Goal: Task Accomplishment & Management: Complete application form

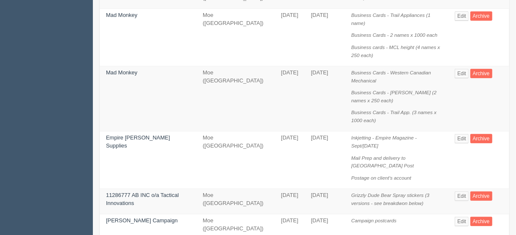
scroll to position [135, 0]
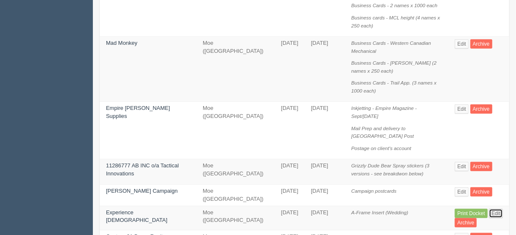
click at [491, 208] on link "Edit" at bounding box center [496, 212] width 14 height 9
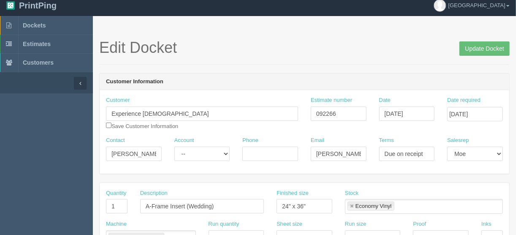
scroll to position [135, 0]
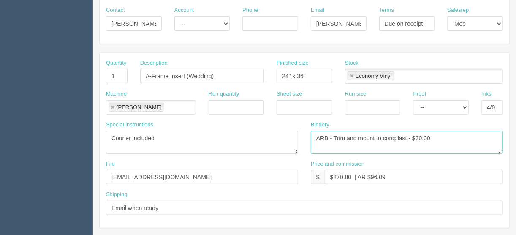
drag, startPoint x: 407, startPoint y: 135, endPoint x: 386, endPoint y: 139, distance: 21.0
click at [385, 138] on textarea "ARB - Trim and mount to coroplast - $30.00" at bounding box center [407, 142] width 192 height 23
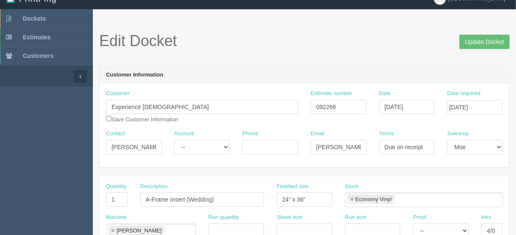
scroll to position [0, 0]
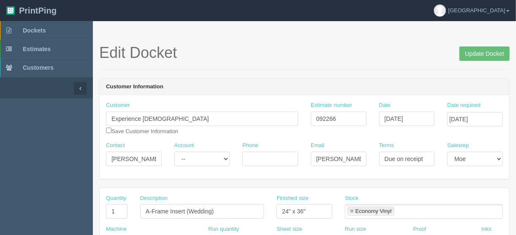
type textarea "ARB - Trim and mount to foamcore - $30.00"
click at [408, 114] on input "[DATE]" at bounding box center [407, 118] width 56 height 14
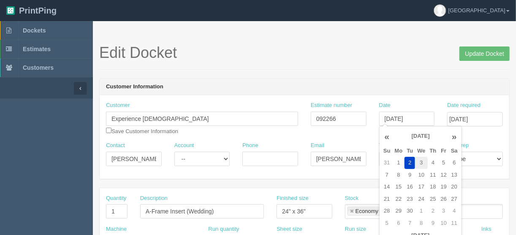
click at [418, 162] on td "3" at bounding box center [421, 163] width 12 height 12
type input "September 3, 2025"
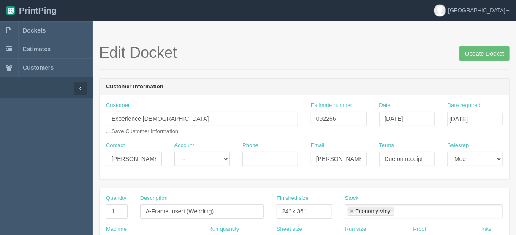
click at [267, 68] on div "Edit Docket Update Docket" at bounding box center [304, 56] width 410 height 25
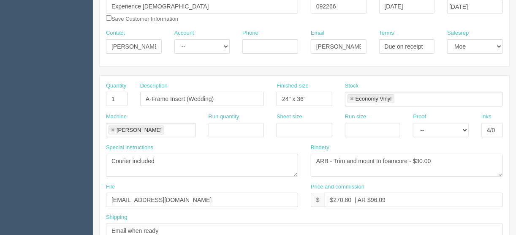
scroll to position [135, 0]
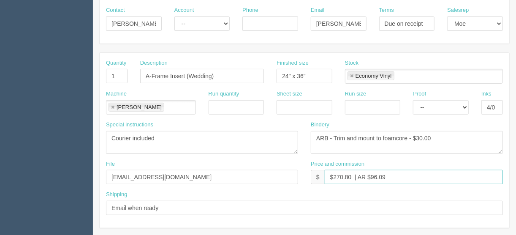
drag, startPoint x: 351, startPoint y: 173, endPoint x: 334, endPoint y: 177, distance: 17.9
click at [334, 177] on input "$270.80 | AR $96.09" at bounding box center [413, 177] width 178 height 14
drag, startPoint x: 380, startPoint y: 173, endPoint x: 365, endPoint y: 175, distance: 15.3
click at [365, 175] on input "$0.00 | AR $96.09" at bounding box center [413, 177] width 178 height 14
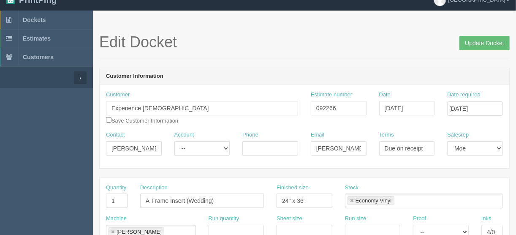
scroll to position [0, 0]
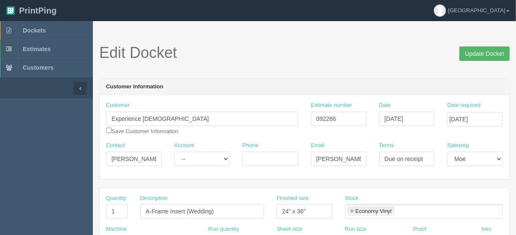
type input "$0.00 | AR -$61.75"
click at [479, 52] on input "Update Docket" at bounding box center [484, 53] width 50 height 14
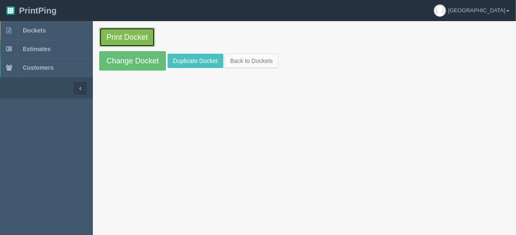
click at [126, 32] on link "Print Docket" at bounding box center [127, 36] width 56 height 19
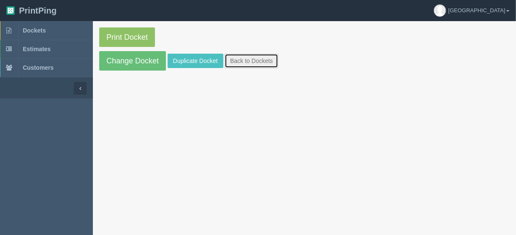
click at [251, 60] on link "Back to Dockets" at bounding box center [251, 61] width 54 height 14
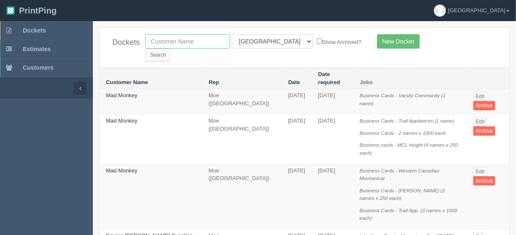
click at [195, 39] on input "text" at bounding box center [187, 41] width 85 height 14
type input "c"
type input "basset"
click at [170, 49] on input "Search" at bounding box center [157, 55] width 25 height 13
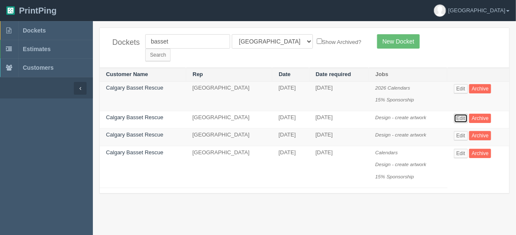
click at [459, 114] on link "Edit" at bounding box center [461, 118] width 14 height 9
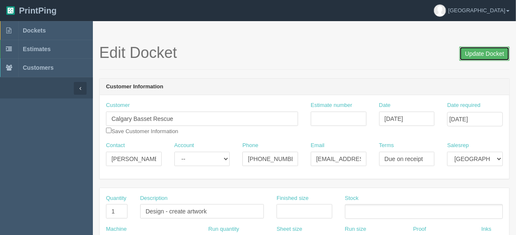
click at [486, 54] on input "Update Docket" at bounding box center [484, 53] width 50 height 14
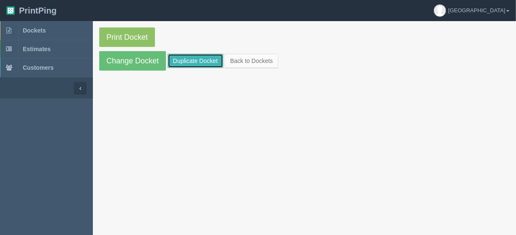
click at [190, 56] on link "Duplicate Docket" at bounding box center [196, 61] width 56 height 14
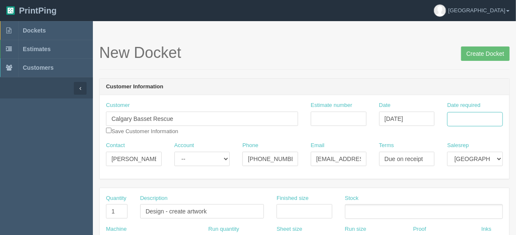
click at [459, 115] on input "Date required" at bounding box center [475, 119] width 56 height 14
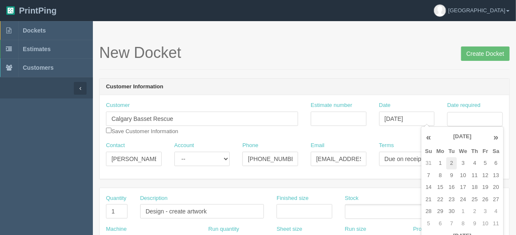
click at [453, 162] on td "2" at bounding box center [451, 163] width 11 height 12
click at [460, 162] on td "3" at bounding box center [463, 163] width 12 height 12
type input "September 3, 2025"
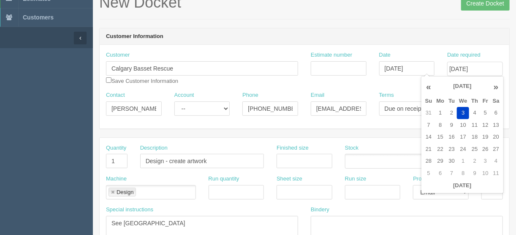
scroll to position [135, 0]
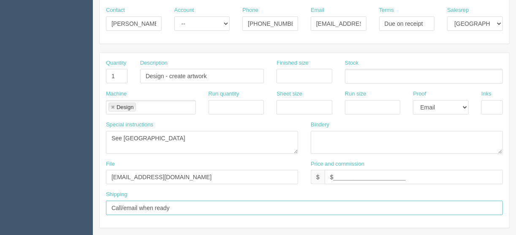
drag, startPoint x: 174, startPoint y: 205, endPoint x: 91, endPoint y: 209, distance: 83.2
paste input "18 Atlanta Crescent SE Calgary, AB T2J 0Y3"
type input "Deliver when ready - 18 Atlanta Crescent SE Calgary, AB T2J 0Y3"
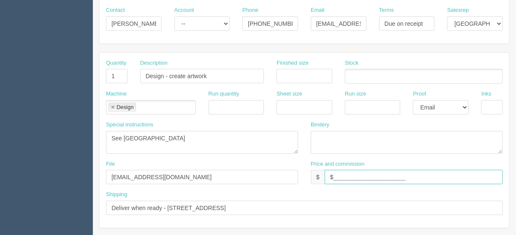
drag, startPoint x: 406, startPoint y: 176, endPoint x: 354, endPoint y: 171, distance: 52.5
click at [334, 176] on input "$______________________" at bounding box center [413, 177] width 178 height 14
type input "$25.00"
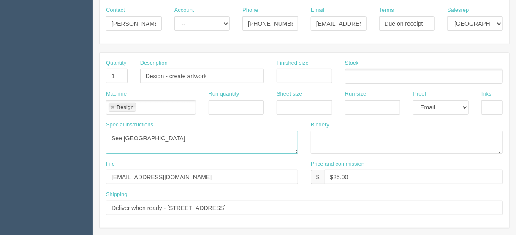
drag, startPoint x: 146, startPoint y: 137, endPoint x: 67, endPoint y: 135, distance: 79.3
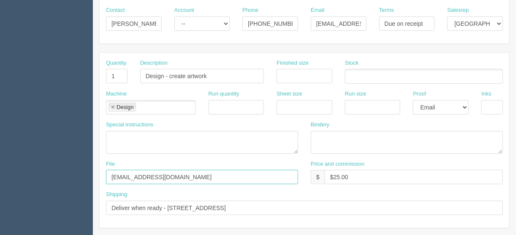
drag, startPoint x: 168, startPoint y: 169, endPoint x: 55, endPoint y: 176, distance: 112.9
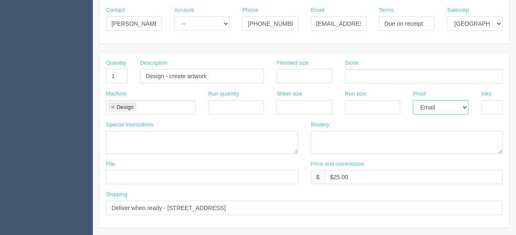
click at [462, 105] on select "-- Email Hard Copy" at bounding box center [441, 107] width 56 height 14
select select
click at [413, 100] on select "-- Email Hard Copy" at bounding box center [441, 107] width 56 height 14
drag, startPoint x: 221, startPoint y: 76, endPoint x: 73, endPoint y: 79, distance: 148.6
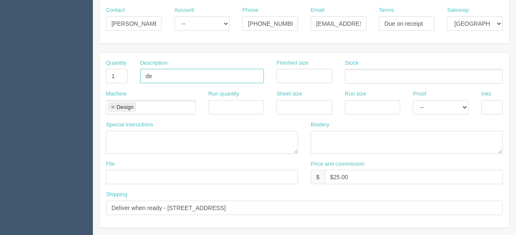
type input "Delivery"
click at [113, 105] on link at bounding box center [112, 107] width 5 height 5
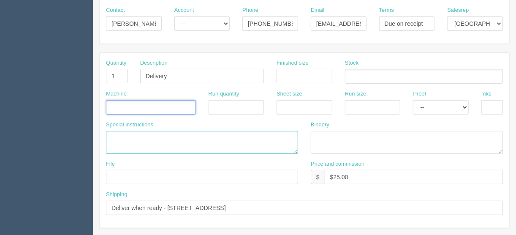
click at [124, 137] on textarea "See France" at bounding box center [202, 142] width 192 height 23
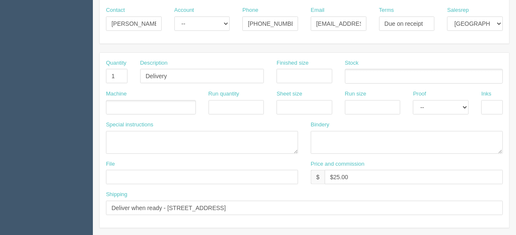
click at [115, 107] on ul at bounding box center [151, 107] width 90 height 15
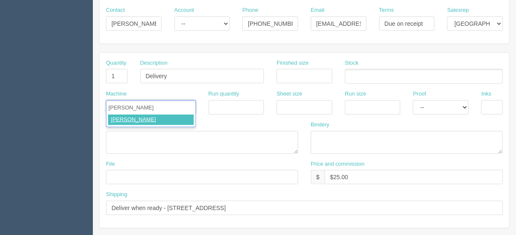
type input "Courier"
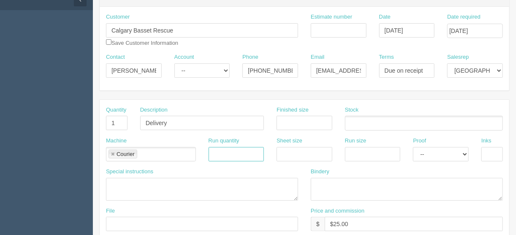
scroll to position [21, 0]
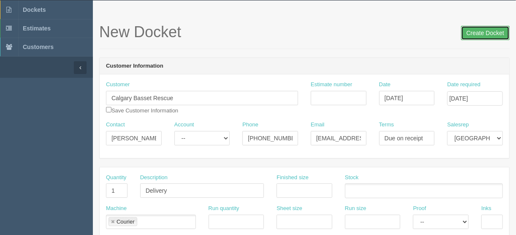
click at [478, 31] on input "Create Docket" at bounding box center [485, 33] width 49 height 14
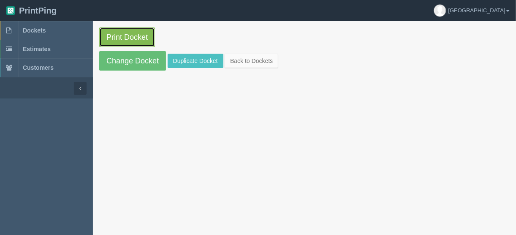
click at [122, 36] on link "Print Docket" at bounding box center [127, 36] width 56 height 19
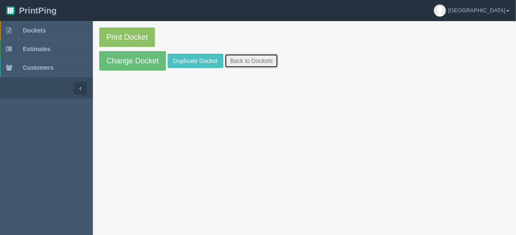
click at [245, 59] on link "Back to Dockets" at bounding box center [251, 61] width 54 height 14
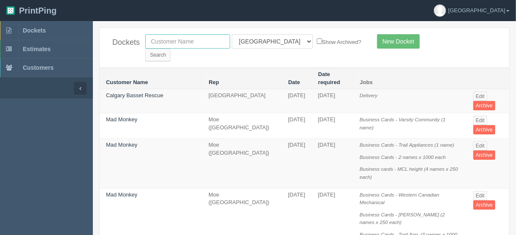
click at [180, 41] on input "text" at bounding box center [187, 41] width 85 height 14
type input "tsu"
click at [170, 49] on input "Search" at bounding box center [157, 55] width 25 height 13
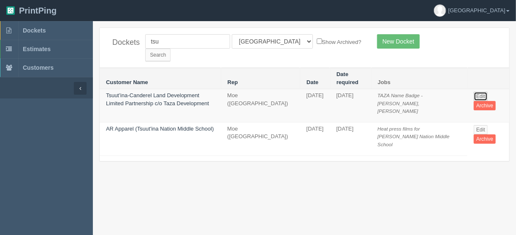
click at [479, 92] on link "Edit" at bounding box center [480, 96] width 14 height 9
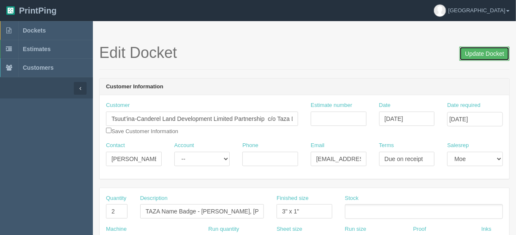
click at [483, 52] on input "Update Docket" at bounding box center [484, 53] width 50 height 14
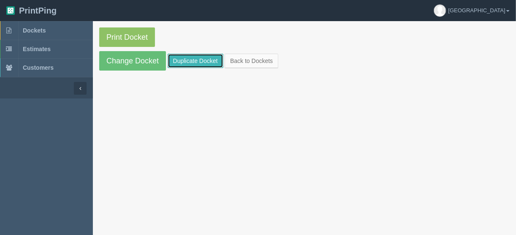
click at [200, 58] on link "Duplicate Docket" at bounding box center [196, 61] width 56 height 14
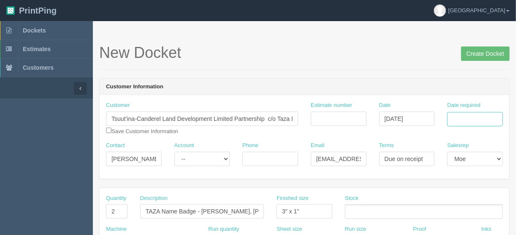
click at [468, 119] on input "Date required" at bounding box center [475, 119] width 56 height 14
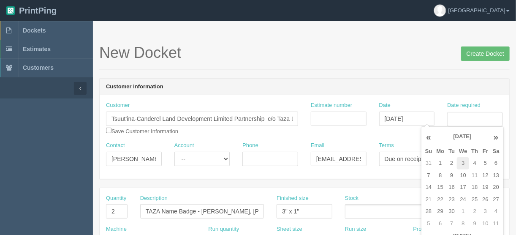
click at [459, 162] on td "3" at bounding box center [463, 163] width 12 height 12
type input "September 3, 2025"
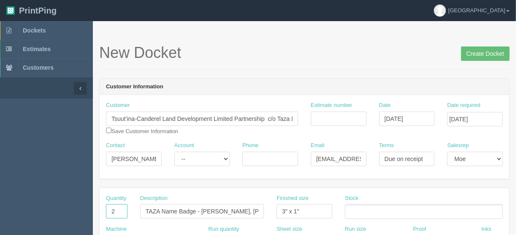
drag, startPoint x: 118, startPoint y: 208, endPoint x: 89, endPoint y: 208, distance: 28.7
type input "1"
type input "Delivery"
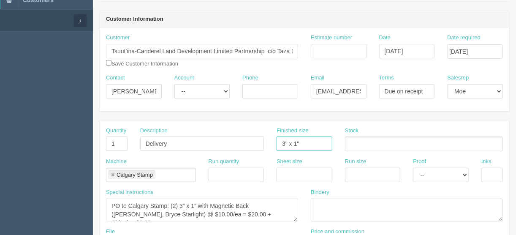
click at [262, 138] on div "Quantity 1 Description Delivery Finished size 3" x 1" Stock" at bounding box center [304, 142] width 409 height 31
click at [113, 172] on link at bounding box center [112, 174] width 5 height 5
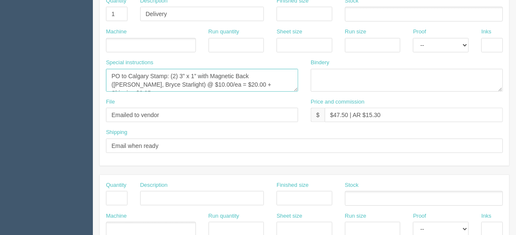
scroll to position [200, 0]
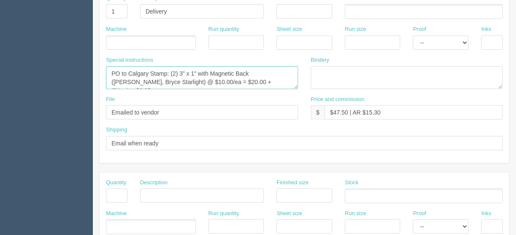
drag, startPoint x: 109, startPoint y: 202, endPoint x: 323, endPoint y: 119, distance: 229.4
click at [323, 119] on div "Quantity 1 Description Delivery Finished size Stock Machine Run quantity Sheet …" at bounding box center [304, 75] width 409 height 175
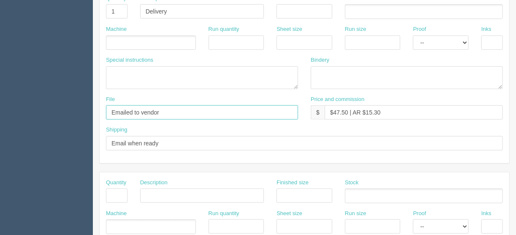
drag, startPoint x: 179, startPoint y: 105, endPoint x: 47, endPoint y: 132, distance: 135.4
click at [19, 106] on section "Dockets Estimates Customers" at bounding box center [258, 194] width 516 height 745
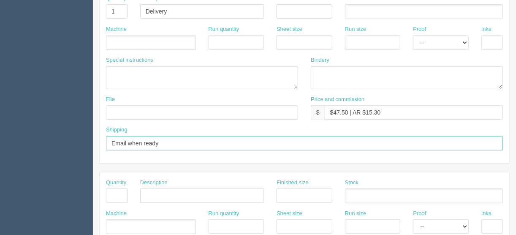
drag, startPoint x: 165, startPoint y: 141, endPoint x: 66, endPoint y: 141, distance: 98.7
click at [66, 141] on section "Dockets Estimates Customers" at bounding box center [258, 194] width 516 height 745
type input "e"
drag, startPoint x: 168, startPoint y: 139, endPoint x: 158, endPoint y: 140, distance: 10.2
click at [139, 142] on input "Deliver to warehouse" at bounding box center [304, 143] width 397 height 14
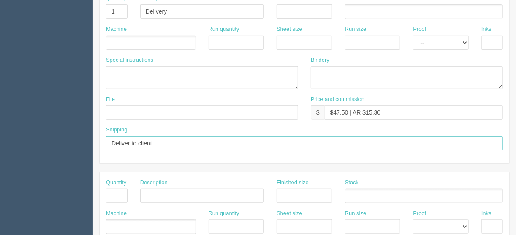
type input "Deliver to client"
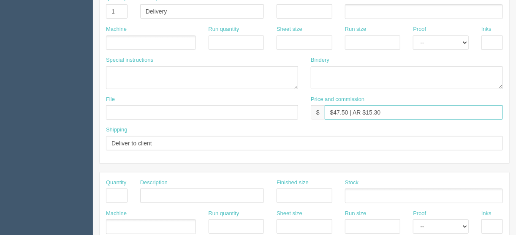
drag, startPoint x: 383, startPoint y: 108, endPoint x: 368, endPoint y: 111, distance: 15.1
click at [334, 114] on input "$47.50 | AR $15.30" at bounding box center [413, 112] width 178 height 14
type input "$25.00"
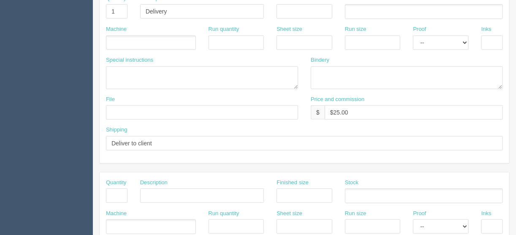
click at [122, 39] on ul at bounding box center [151, 42] width 90 height 15
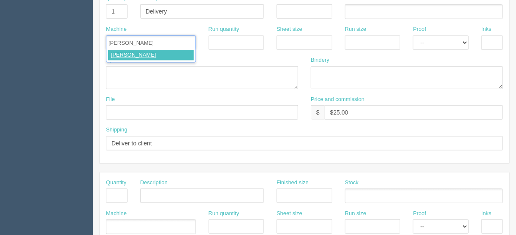
type input "Courier"
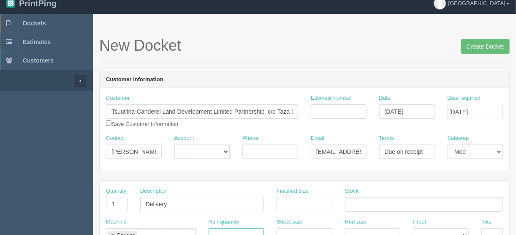
scroll to position [0, 0]
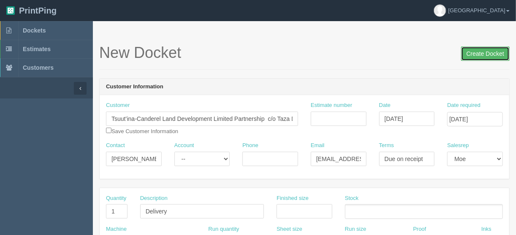
click at [487, 54] on input "Create Docket" at bounding box center [485, 53] width 49 height 14
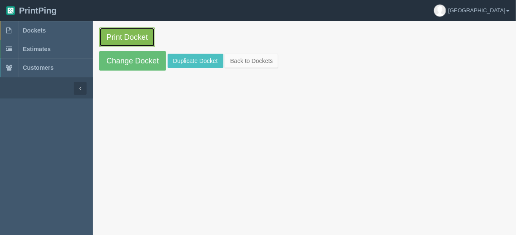
click at [127, 37] on link "Print Docket" at bounding box center [127, 36] width 56 height 19
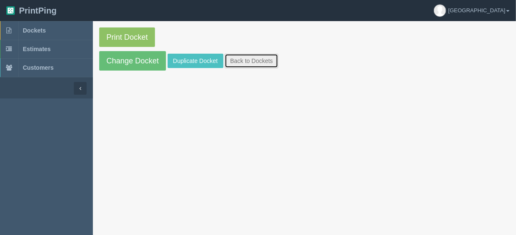
click at [249, 59] on link "Back to Dockets" at bounding box center [251, 61] width 54 height 14
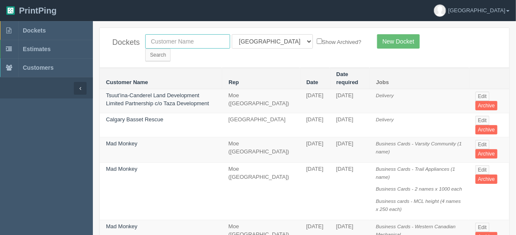
click at [167, 42] on input "text" at bounding box center [187, 41] width 85 height 14
type input "hockey hub"
click at [170, 49] on input "Search" at bounding box center [157, 55] width 25 height 13
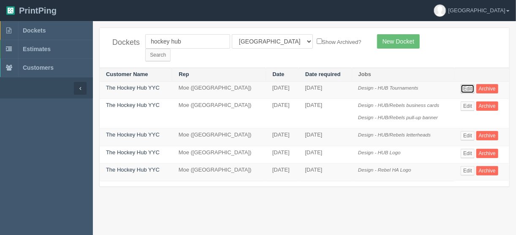
click at [468, 84] on link "Edit" at bounding box center [467, 88] width 14 height 9
click at [469, 101] on link "Edit" at bounding box center [467, 105] width 14 height 9
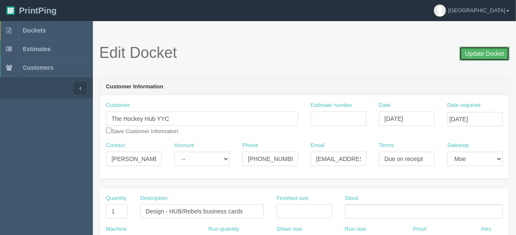
click at [479, 53] on input "Update Docket" at bounding box center [484, 53] width 50 height 14
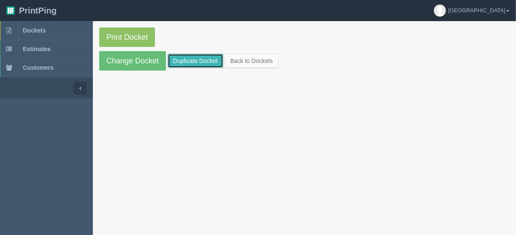
click at [203, 60] on link "Duplicate Docket" at bounding box center [196, 61] width 56 height 14
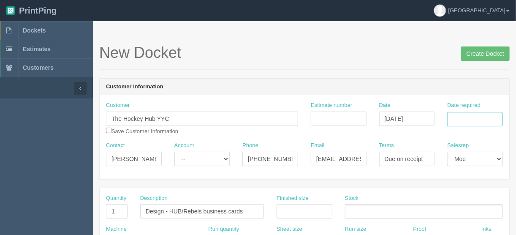
click at [453, 115] on input "Date required" at bounding box center [475, 119] width 56 height 14
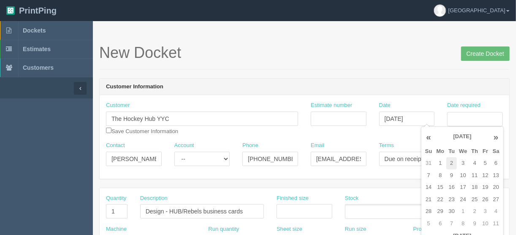
click at [449, 162] on td "2" at bounding box center [451, 163] width 11 height 12
click at [484, 162] on td "5" at bounding box center [485, 163] width 10 height 12
type input "[DATE]"
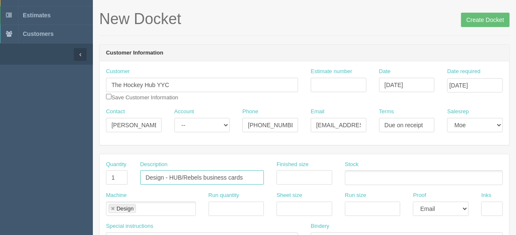
drag, startPoint x: 245, startPoint y: 177, endPoint x: 170, endPoint y: 174, distance: 74.3
click at [170, 174] on input "Design - HUB/Rebels business cards" at bounding box center [202, 177] width 124 height 14
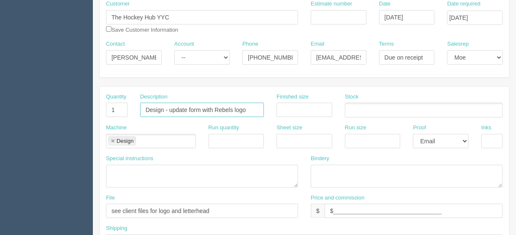
scroll to position [135, 0]
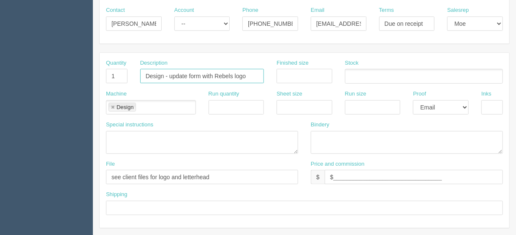
click at [189, 75] on input "Design - update form with Rebels logo" at bounding box center [202, 76] width 124 height 14
type input "Design - update medical form with Rebels logo"
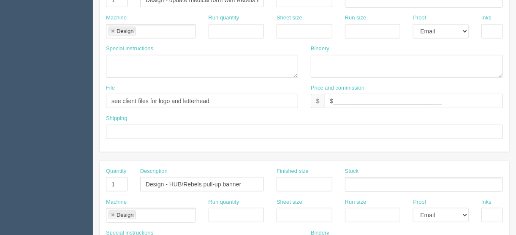
scroll to position [304, 0]
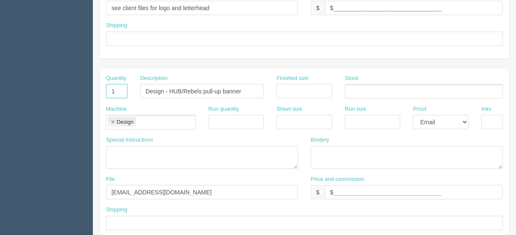
drag, startPoint x: 116, startPoint y: 88, endPoint x: 70, endPoint y: 89, distance: 46.4
click at [70, 89] on section "Dockets Estimates Customers" at bounding box center [258, 89] width 516 height 745
drag, startPoint x: 246, startPoint y: 89, endPoint x: 81, endPoint y: 87, distance: 164.6
click at [81, 87] on section "Dockets Estimates Customers" at bounding box center [258, 89] width 516 height 745
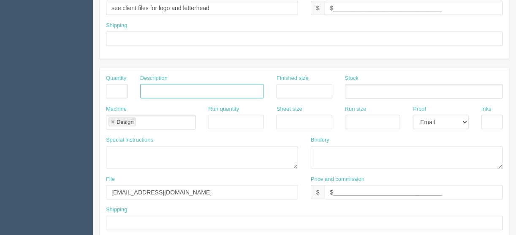
click at [113, 119] on link at bounding box center [112, 121] width 5 height 5
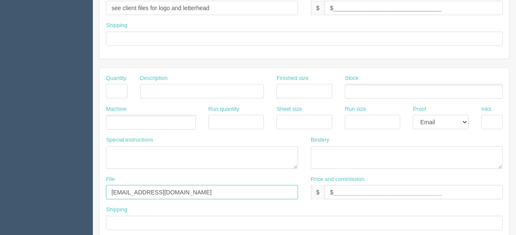
drag, startPoint x: 161, startPoint y: 193, endPoint x: 53, endPoint y: 195, distance: 108.5
click at [53, 195] on section "Dockets Estimates Customers" at bounding box center [258, 89] width 516 height 745
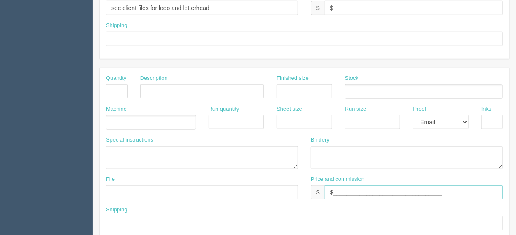
drag, startPoint x: 343, startPoint y: 192, endPoint x: 186, endPoint y: 192, distance: 157.0
click at [186, 192] on div "File Price and commission $ $_________________________________" at bounding box center [304, 190] width 409 height 31
click at [466, 121] on select "-- Email Hard Copy" at bounding box center [441, 122] width 56 height 14
select select
click at [413, 115] on select "-- Email Hard Copy" at bounding box center [441, 122] width 56 height 14
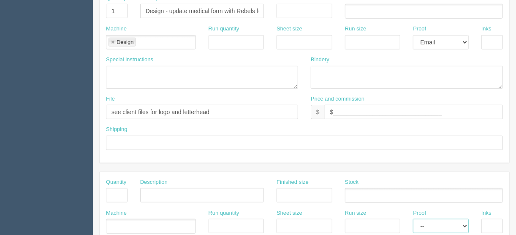
scroll to position [189, 0]
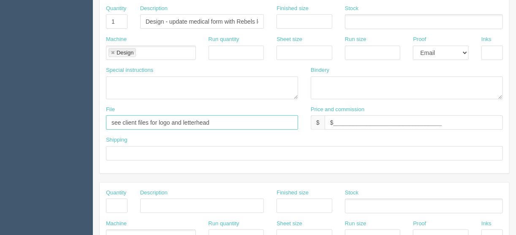
drag, startPoint x: 212, startPoint y: 119, endPoint x: 171, endPoint y: 120, distance: 41.4
click at [171, 120] on input "see client files for logo and letterhead" at bounding box center [202, 122] width 192 height 14
click at [110, 119] on input "see client files for logo" at bounding box center [202, 122] width 192 height 14
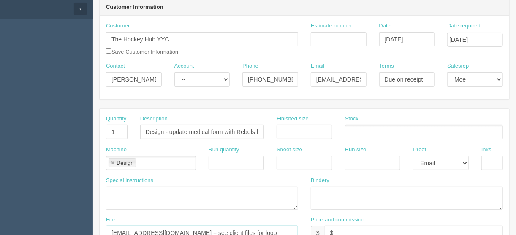
scroll to position [21, 0]
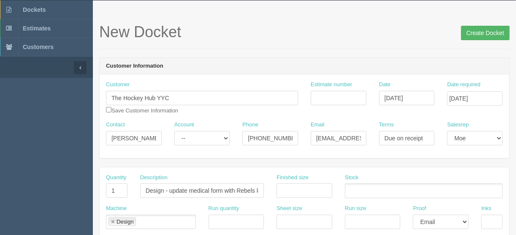
type input "[EMAIL_ADDRESS][DOMAIN_NAME] + see client files for logo"
click at [484, 32] on input "Create Docket" at bounding box center [485, 33] width 49 height 14
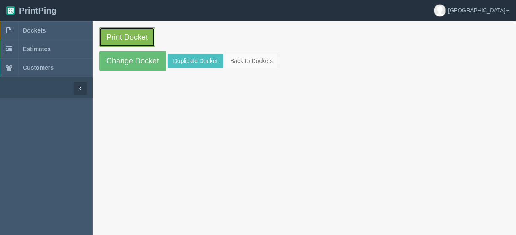
click at [122, 34] on link "Print Docket" at bounding box center [127, 36] width 56 height 19
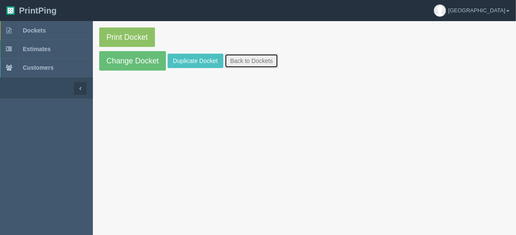
click at [248, 60] on link "Back to Dockets" at bounding box center [251, 61] width 54 height 14
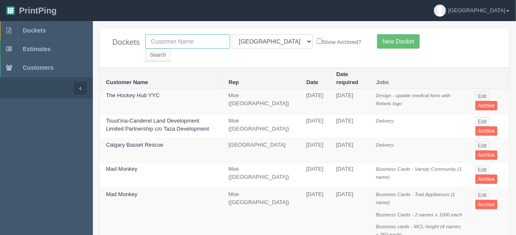
click at [178, 44] on input "text" at bounding box center [187, 41] width 85 height 14
type input "ldi"
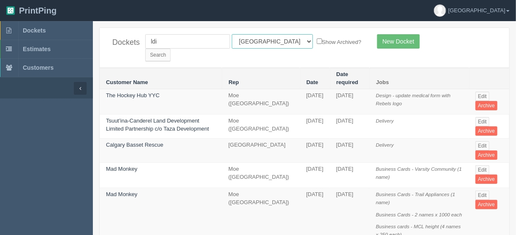
click at [267, 40] on select "All Users [PERSON_NAME] Test 1 [PERSON_NAME] [PERSON_NAME] [PERSON_NAME] France…" at bounding box center [272, 41] width 81 height 14
select select
click at [232, 34] on select "All Users [PERSON_NAME] Test 1 [PERSON_NAME] [PERSON_NAME] [PERSON_NAME] France…" at bounding box center [272, 41] width 81 height 14
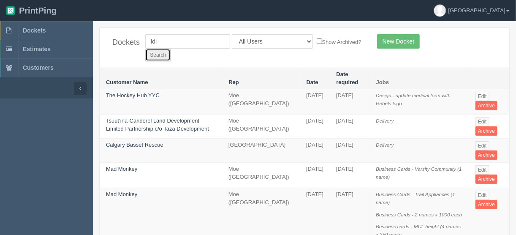
click at [170, 49] on input "Search" at bounding box center [157, 55] width 25 height 13
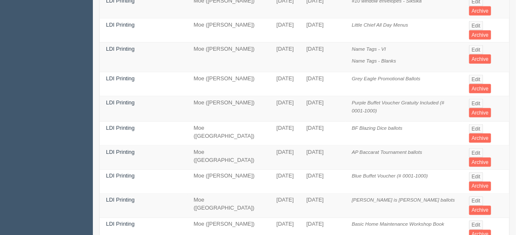
scroll to position [511, 0]
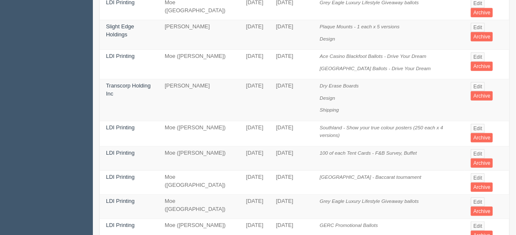
scroll to position [338, 0]
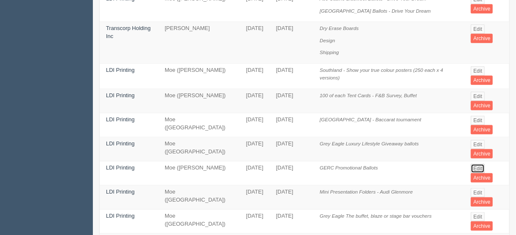
click at [475, 164] on link "Edit" at bounding box center [477, 168] width 14 height 9
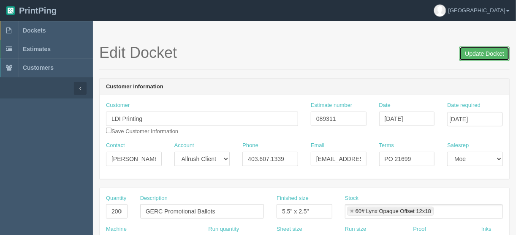
click at [481, 52] on input "Update Docket" at bounding box center [484, 53] width 50 height 14
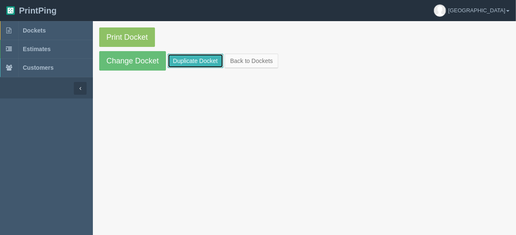
click at [198, 62] on link "Duplicate Docket" at bounding box center [196, 61] width 56 height 14
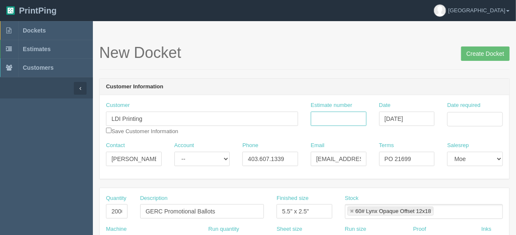
click at [350, 117] on input "Estimate number" at bounding box center [339, 118] width 56 height 14
type input "089311"
click at [478, 114] on input "Date required" at bounding box center [475, 119] width 56 height 14
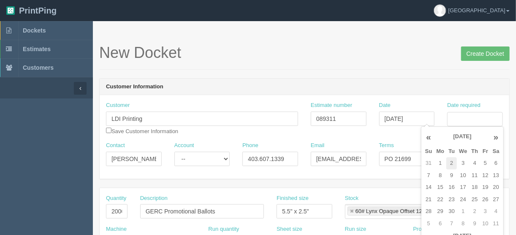
click at [452, 162] on td "2" at bounding box center [451, 163] width 11 height 12
click at [484, 162] on td "5" at bounding box center [485, 163] width 10 height 12
type input "September 5, 2025"
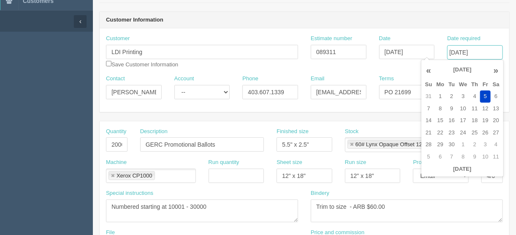
scroll to position [68, 0]
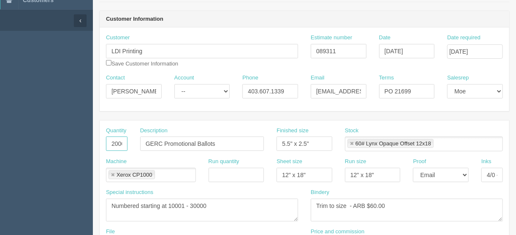
click at [113, 142] on input "20000" at bounding box center [117, 143] width 22 height 14
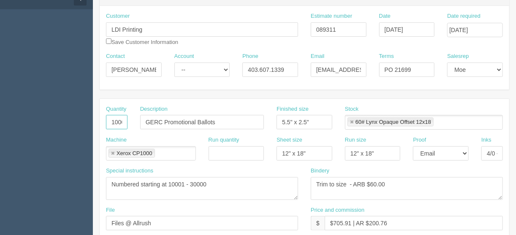
scroll to position [101, 0]
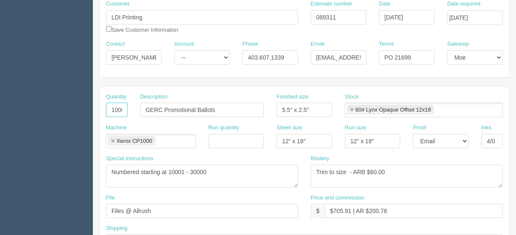
type input "10000"
click at [171, 166] on textarea "Numbered starting at 10001 - 30000" at bounding box center [202, 176] width 192 height 23
type textarea "Numbered starting at 30001 to 40000"
click at [316, 166] on textarea "Trim to size - ARB $60.00" at bounding box center [407, 176] width 192 height 23
click at [382, 168] on textarea "Trim to size - ARB $60.00" at bounding box center [407, 176] width 192 height 23
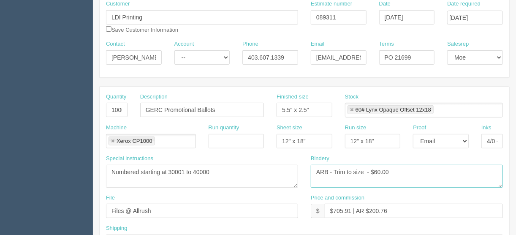
type textarea "ARB - Trim to size - $60.00"
drag, startPoint x: 163, startPoint y: 210, endPoint x: 89, endPoint y: 207, distance: 74.3
click at [178, 206] on input "Client files > March 2025" at bounding box center [202, 210] width 192 height 14
paste input "GERC Pro Ballots - 031025"
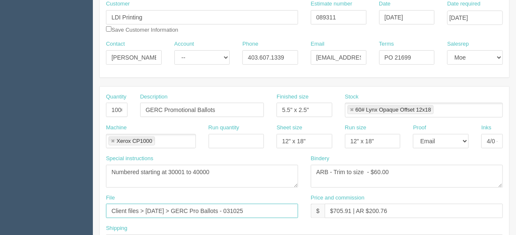
drag, startPoint x: 262, startPoint y: 207, endPoint x: 183, endPoint y: 207, distance: 78.9
click at [183, 207] on input "Client files > March 2025 > GERC Pro Ballots - 031025" at bounding box center [202, 210] width 192 height 14
paste input "TC Promotional Ballots - 0317"
type input "Client files > March 2025 > GETC Promotional Ballots - 031725"
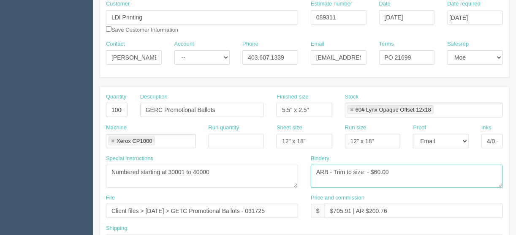
click at [365, 168] on textarea "Trim to size - ARB $60.00" at bounding box center [407, 176] width 192 height 23
type textarea "ARB - Trim to size - $60.00"
drag, startPoint x: 415, startPoint y: 58, endPoint x: 407, endPoint y: 59, distance: 7.7
click at [415, 58] on input "PO 21699" at bounding box center [407, 57] width 56 height 14
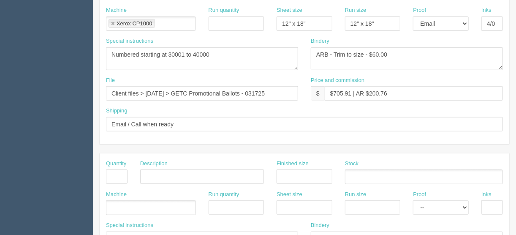
scroll to position [236, 0]
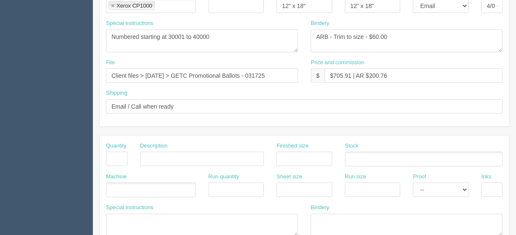
type input "PO 22236"
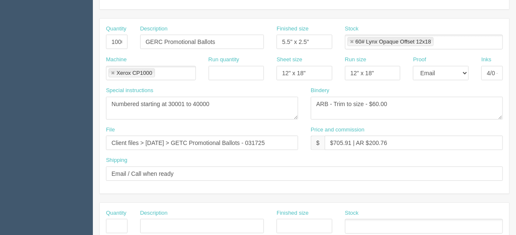
scroll to position [169, 0]
click at [492, 71] on input "4/0 - Black + VI" at bounding box center [492, 73] width 22 height 14
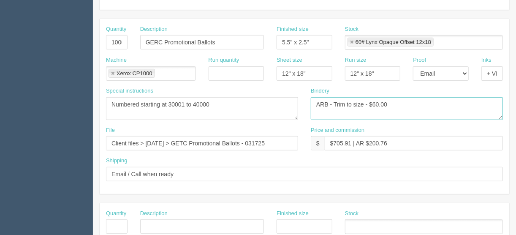
drag, startPoint x: 432, startPoint y: 106, endPoint x: 441, endPoint y: 99, distance: 11.7
click at [432, 105] on textarea "Trim to size - ARB $60.00" at bounding box center [407, 108] width 192 height 23
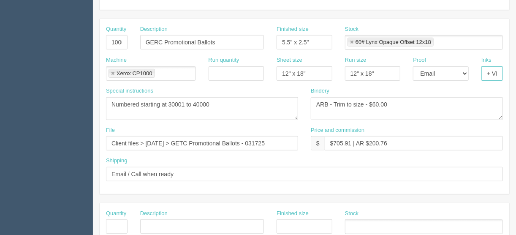
scroll to position [0, 3]
drag, startPoint x: 484, startPoint y: 72, endPoint x: 512, endPoint y: 71, distance: 27.9
click at [512, 71] on section "New Docket Create Docket Customer Information Customer LDI Printing Save Custom…" at bounding box center [304, 224] width 423 height 745
type input "4/0 + VI"
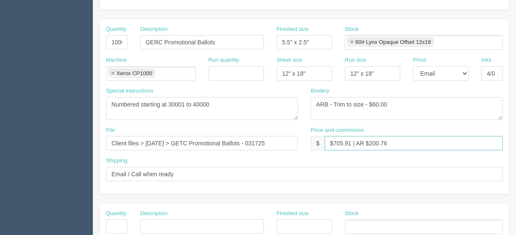
drag, startPoint x: 350, startPoint y: 140, endPoint x: 334, endPoint y: 144, distance: 16.5
click at [334, 143] on input "$705.91 | AR $200.76" at bounding box center [413, 143] width 178 height 14
drag, startPoint x: 394, startPoint y: 143, endPoint x: 368, endPoint y: 143, distance: 25.8
click at [368, 143] on input "$446.59 | AR $200.76" at bounding box center [413, 143] width 178 height 14
type input "$446.59 | AR $127.60"
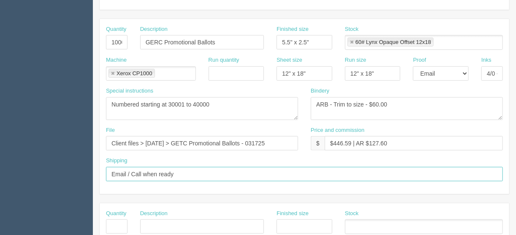
drag, startPoint x: 191, startPoint y: 168, endPoint x: 0, endPoint y: 178, distance: 191.4
click at [0, 177] on section "Dockets Estimates Customers" at bounding box center [258, 224] width 516 height 745
type input "Call/email when ready"
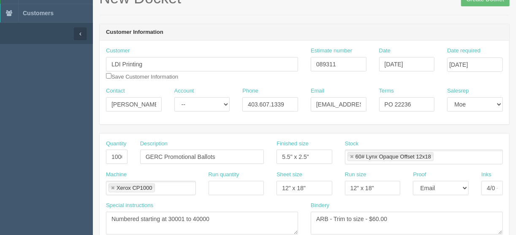
scroll to position [21, 0]
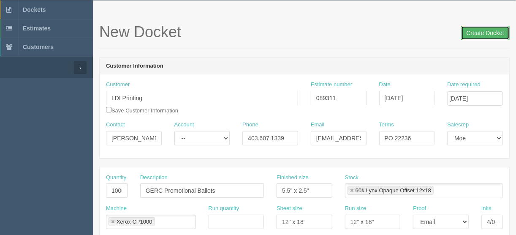
click at [483, 33] on input "Create Docket" at bounding box center [485, 33] width 49 height 14
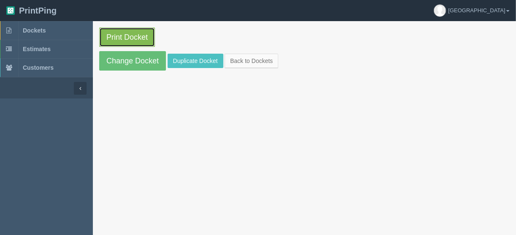
click at [127, 35] on link "Print Docket" at bounding box center [127, 36] width 56 height 19
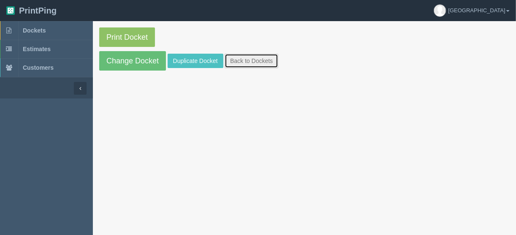
click at [233, 58] on link "Back to Dockets" at bounding box center [251, 61] width 54 height 14
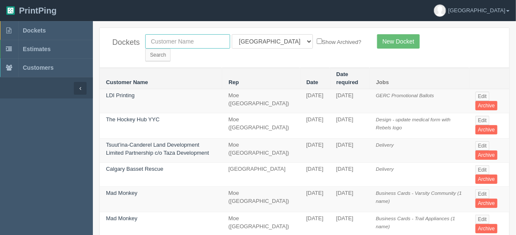
click at [185, 38] on input "text" at bounding box center [187, 41] width 85 height 14
type input "first o"
click at [170, 49] on input "Search" at bounding box center [157, 55] width 25 height 13
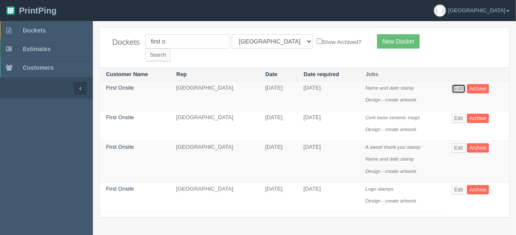
click at [453, 84] on link "Edit" at bounding box center [458, 88] width 14 height 9
